Goal: Information Seeking & Learning: Learn about a topic

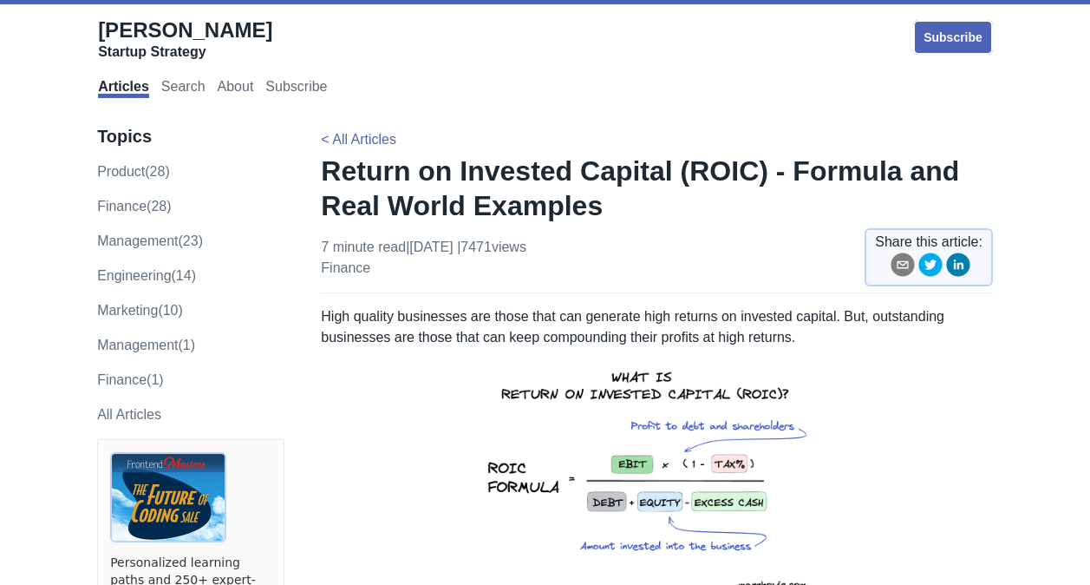
scroll to position [606, 0]
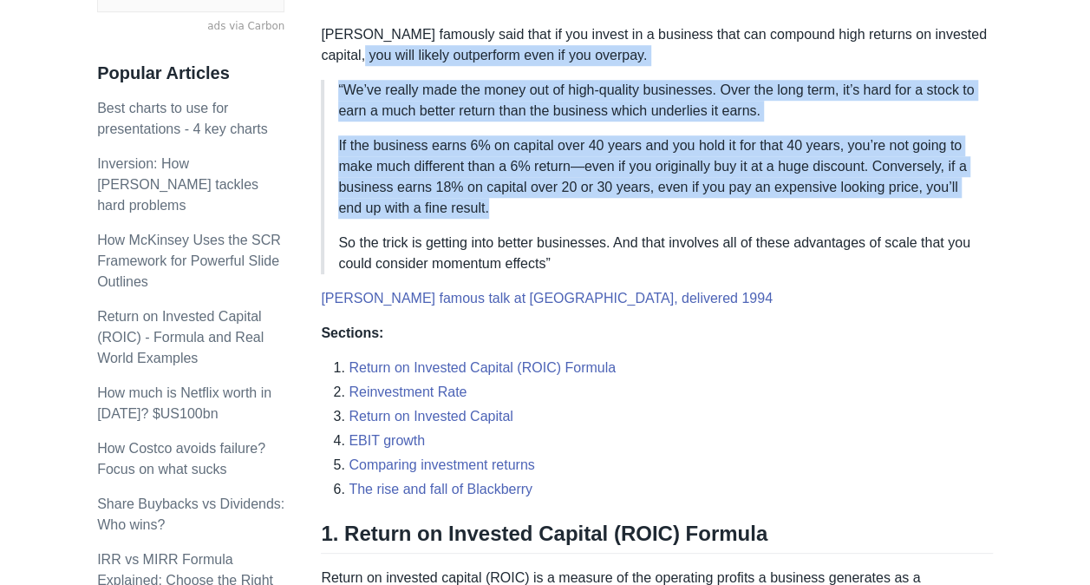
drag, startPoint x: 500, startPoint y: 211, endPoint x: 359, endPoint y: 56, distance: 209.3
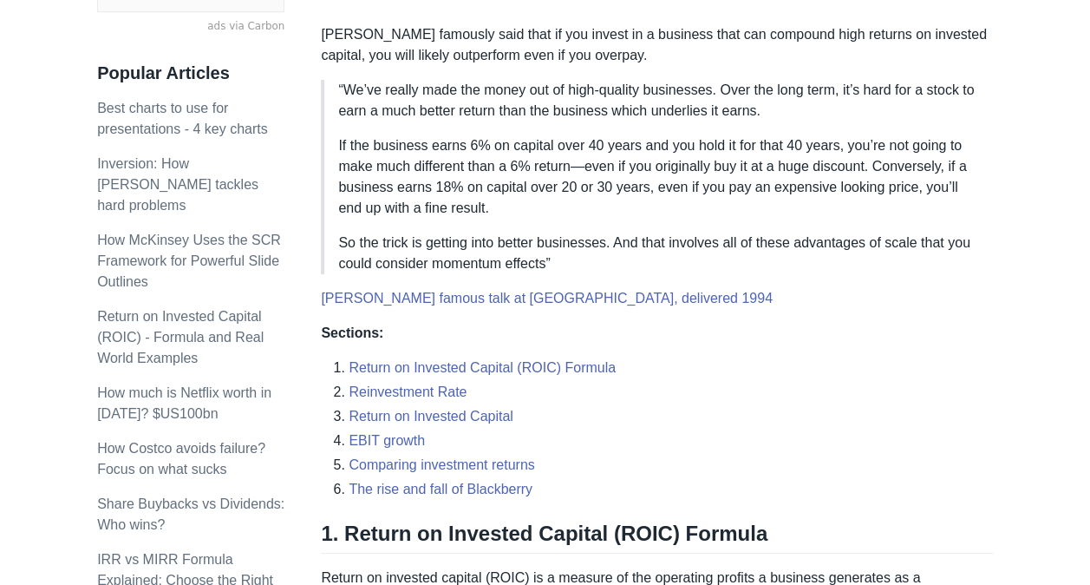
drag, startPoint x: 359, startPoint y: 56, endPoint x: 349, endPoint y: 55, distance: 9.7
click at [349, 55] on p "[PERSON_NAME] famously said that if you invest in a business that can compound …" at bounding box center [657, 45] width 672 height 42
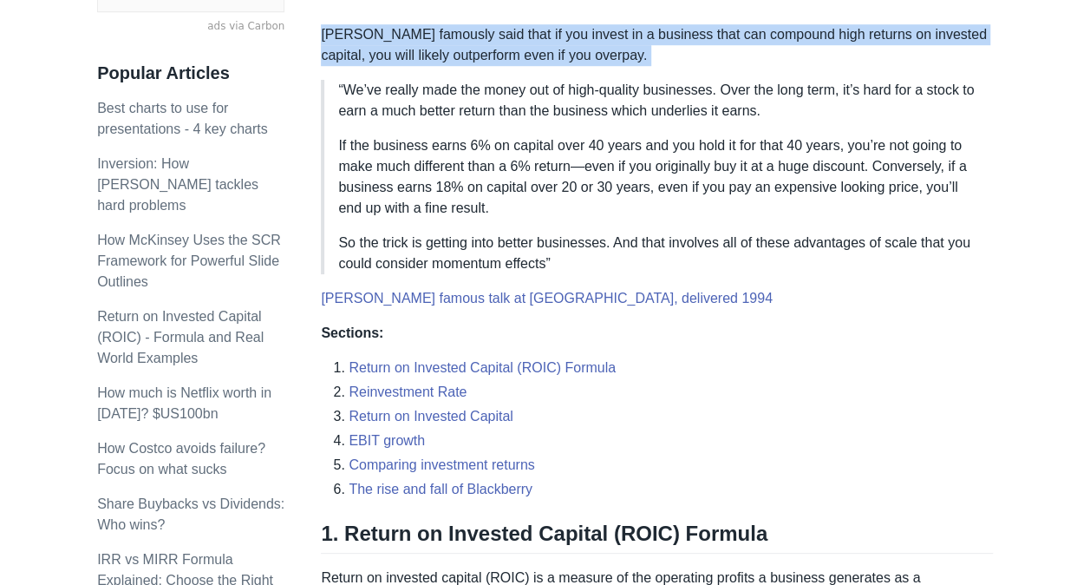
click at [349, 55] on p "[PERSON_NAME] famously said that if you invest in a business that can compound …" at bounding box center [657, 45] width 672 height 42
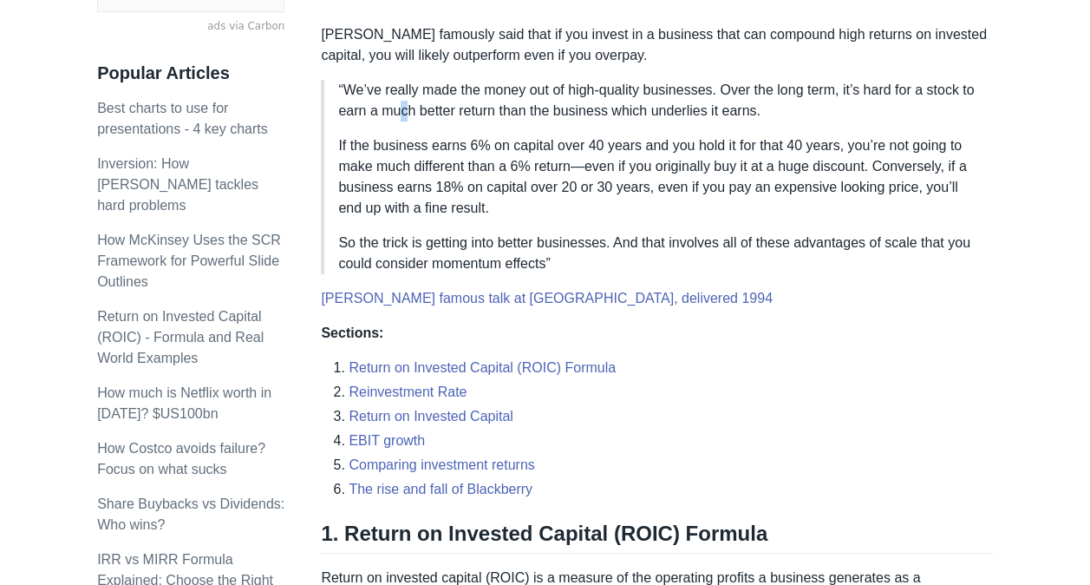
drag, startPoint x: 349, startPoint y: 55, endPoint x: 404, endPoint y: 107, distance: 75.4
click at [404, 107] on p "“We’ve really made the money out of high-quality businesses. Over the long term…" at bounding box center [658, 101] width 641 height 42
drag, startPoint x: 404, startPoint y: 107, endPoint x: 467, endPoint y: 142, distance: 71.9
click at [467, 142] on p "If the business earns 6% on capital over 40 years and you hold it for that 40 y…" at bounding box center [658, 176] width 641 height 83
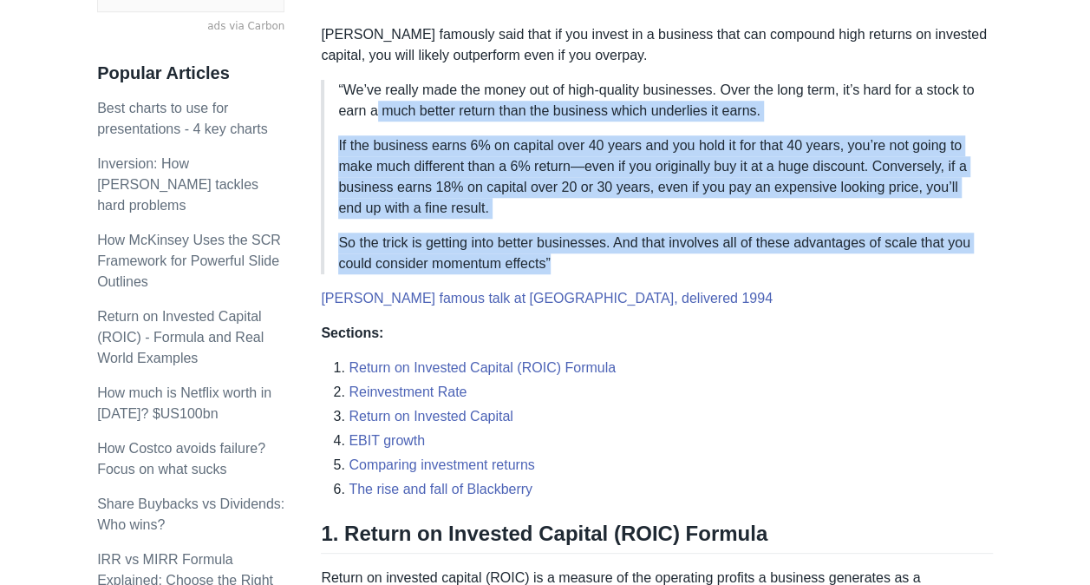
drag, startPoint x: 555, startPoint y: 260, endPoint x: 376, endPoint y: 117, distance: 228.9
click at [376, 117] on blockquote "“We’ve really made the money out of high-quality businesses. Over the long term…" at bounding box center [657, 177] width 672 height 194
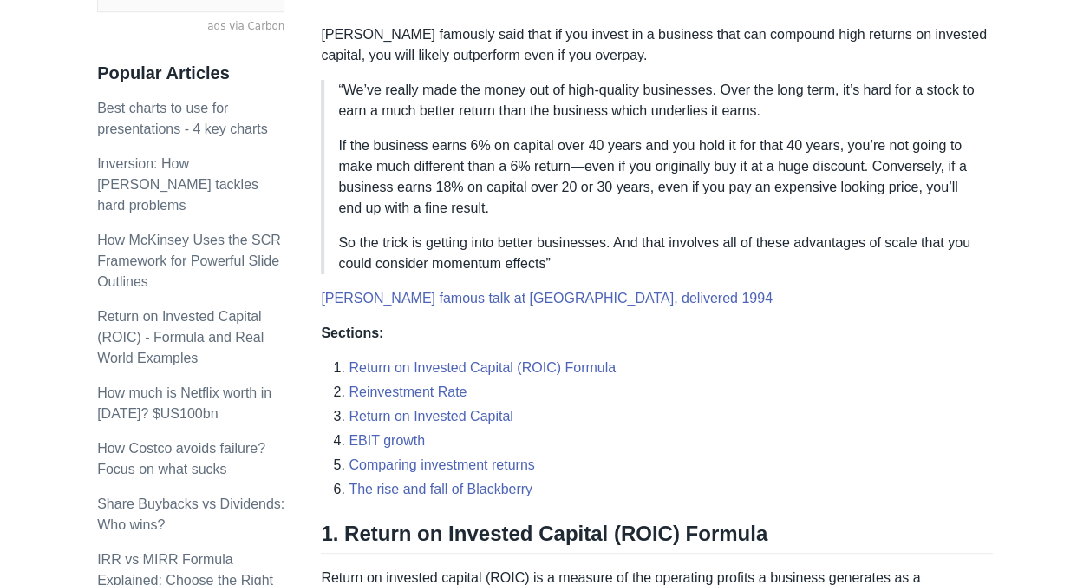
drag, startPoint x: 376, startPoint y: 117, endPoint x: 356, endPoint y: 95, distance: 29.5
click at [356, 95] on p "“We’ve really made the money out of high-quality businesses. Over the long term…" at bounding box center [658, 101] width 641 height 42
drag, startPoint x: 356, startPoint y: 95, endPoint x: 399, endPoint y: 134, distance: 57.1
click at [399, 135] on p "If the business earns 6% on capital over 40 years and you hold it for that 40 y…" at bounding box center [658, 176] width 641 height 83
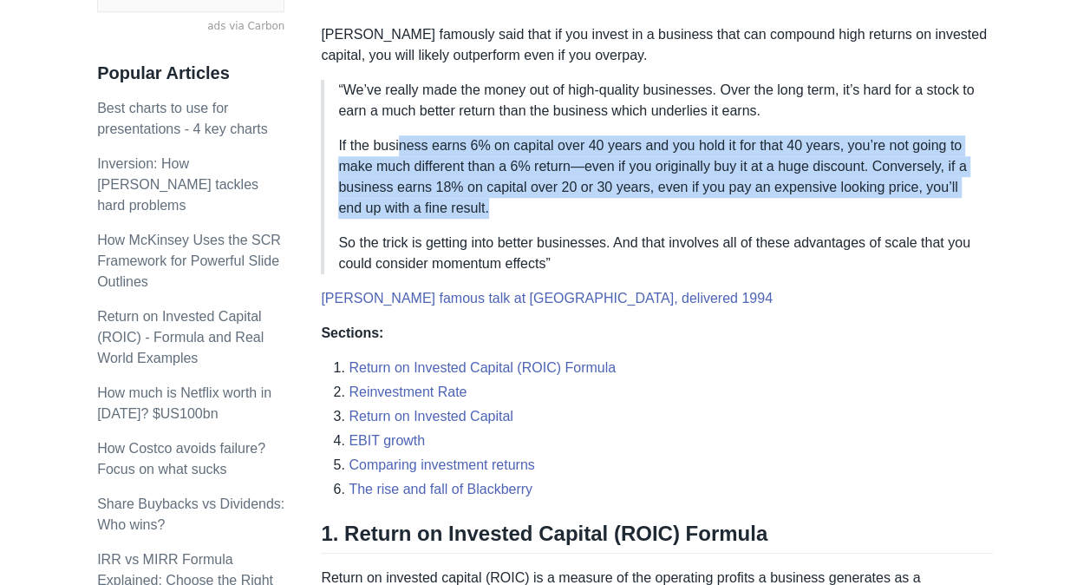
drag, startPoint x: 399, startPoint y: 134, endPoint x: 496, endPoint y: 201, distance: 118.4
click at [496, 201] on p "If the business earns 6% on capital over 40 years and you hold it for that 40 y…" at bounding box center [658, 176] width 641 height 83
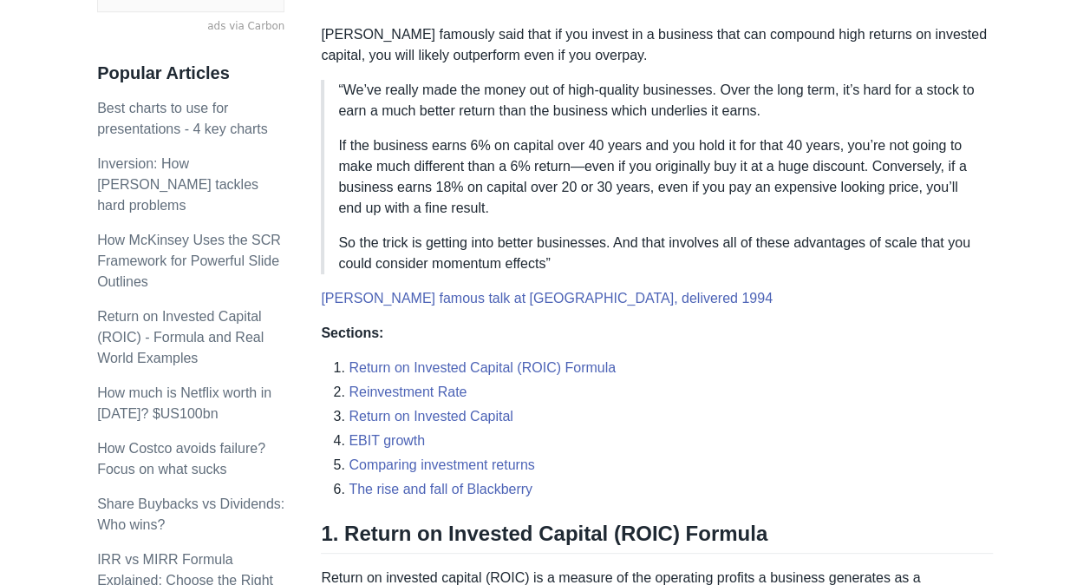
drag, startPoint x: 496, startPoint y: 201, endPoint x: 471, endPoint y: 265, distance: 68.9
click at [471, 265] on p "So the trick is getting into better businesses. And that involves all of these …" at bounding box center [658, 253] width 641 height 42
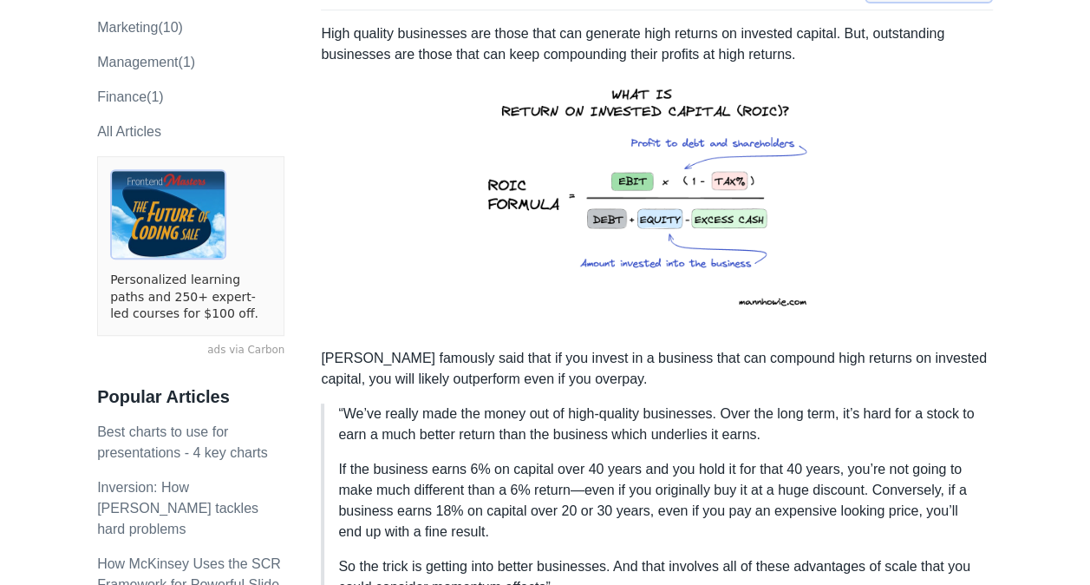
scroll to position [257, 0]
